Goal: Task Accomplishment & Management: Complete application form

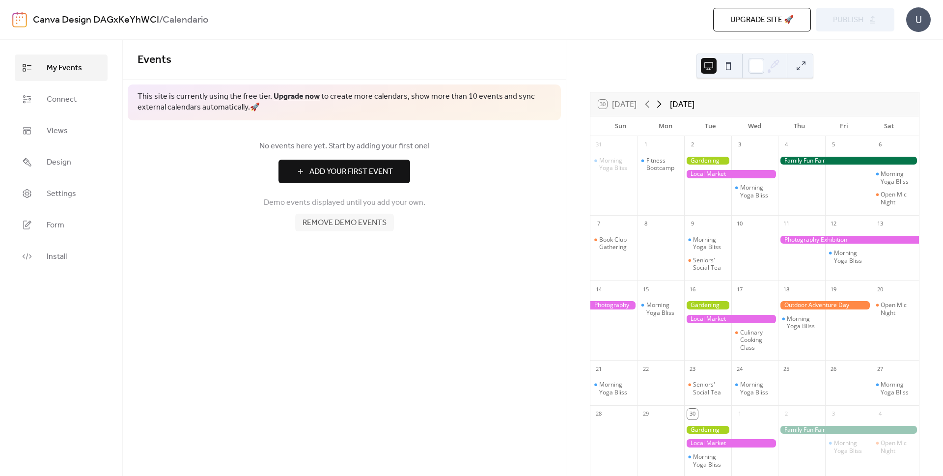
click at [658, 103] on icon at bounding box center [659, 104] width 12 height 12
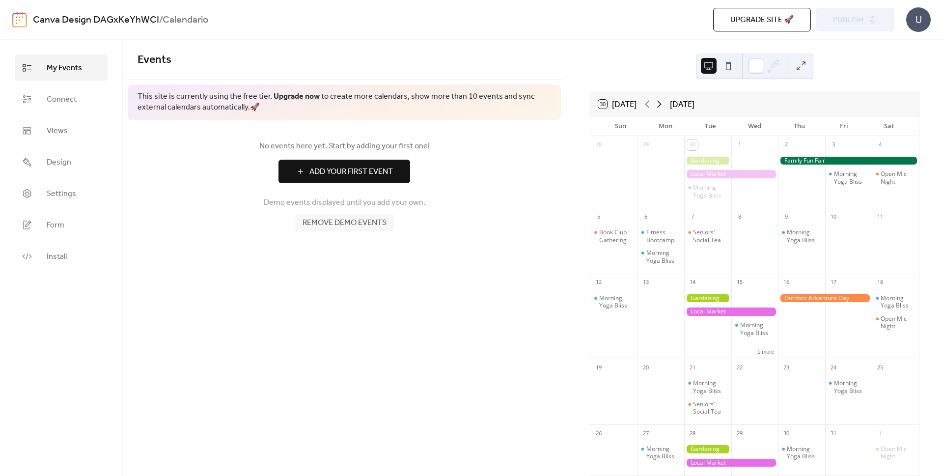
click at [658, 103] on icon at bounding box center [659, 104] width 12 height 12
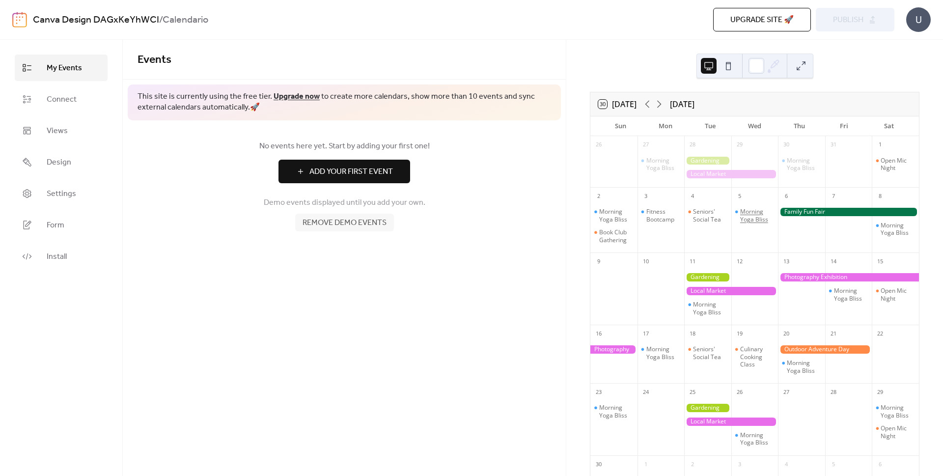
click at [755, 221] on div "Morning Yoga Bliss" at bounding box center [757, 215] width 34 height 15
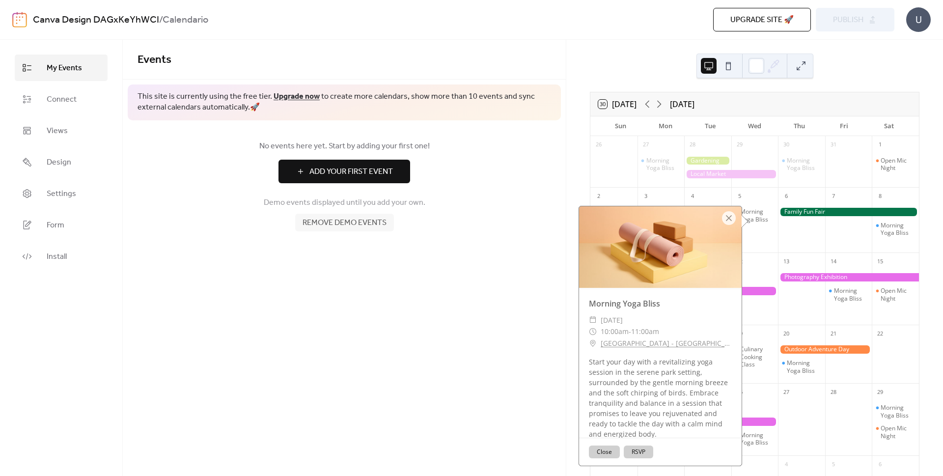
click at [731, 219] on div at bounding box center [729, 218] width 14 height 14
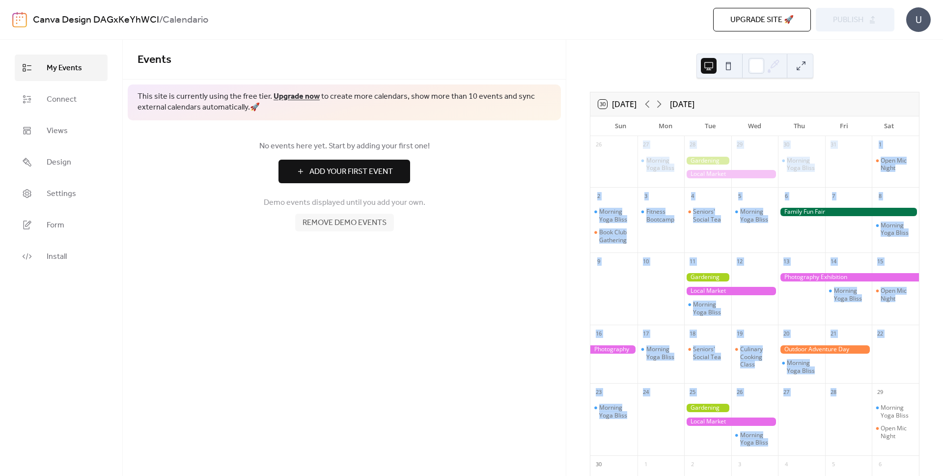
drag, startPoint x: 668, startPoint y: 150, endPoint x: 867, endPoint y: 442, distance: 353.4
click at [864, 443] on div "26 27 Morning Yoga Bliss 28 29 30 Morning Yoga Bliss 31 1 Open Mic Night 2 Morn…" at bounding box center [754, 332] width 328 height 392
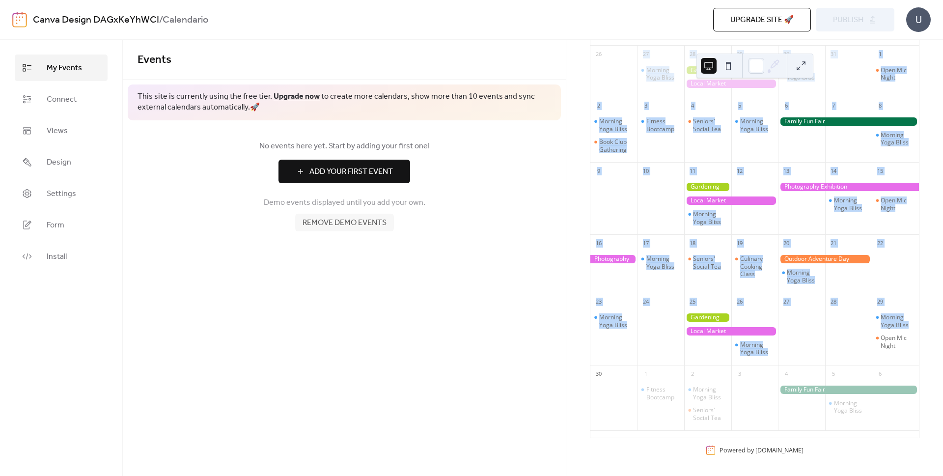
click at [307, 171] on button "Add Your First Event" at bounding box center [344, 172] width 132 height 24
